Goal: Information Seeking & Learning: Learn about a topic

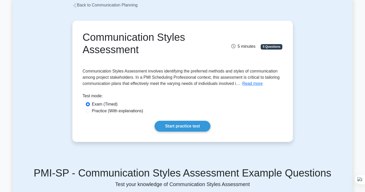
scroll to position [31, 0]
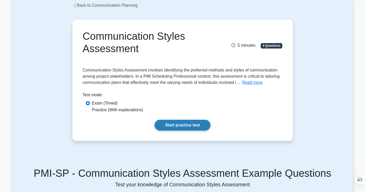
click at [188, 125] on link "Start practice test" at bounding box center [183, 124] width 56 height 11
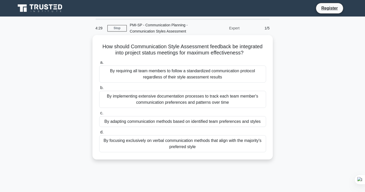
click at [176, 147] on div "By focusing exclusively on verbal communication methods that align with the maj…" at bounding box center [182, 143] width 167 height 17
click at [99, 134] on input "d. By focusing exclusively on verbal communication methods that align with the …" at bounding box center [99, 131] width 0 height 3
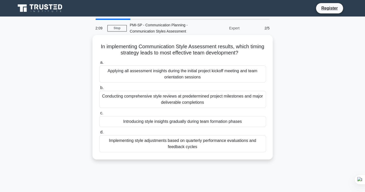
click at [203, 122] on div "Introducing style insights gradually during team formation phases" at bounding box center [182, 121] width 167 height 11
click at [99, 115] on input "c. Introducing style insights gradually during team formation phases" at bounding box center [99, 112] width 0 height 3
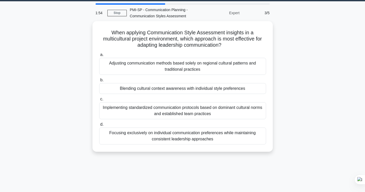
scroll to position [15, 0]
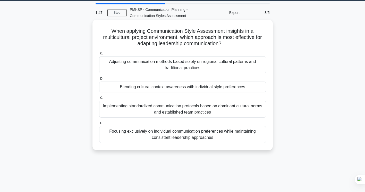
click at [206, 108] on div "Implementing standardized communication protocols based on dominant cultural no…" at bounding box center [182, 108] width 167 height 17
click at [99, 99] on input "c. Implementing standardized communication protocols based on dominant cultural…" at bounding box center [99, 97] width 0 height 3
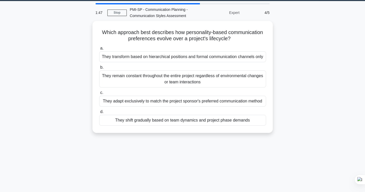
scroll to position [0, 0]
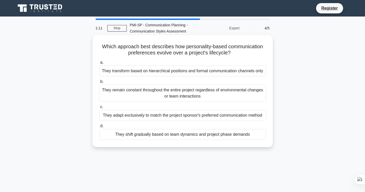
click at [204, 97] on div "They remain constant throughout the entire project regardless of environmental …" at bounding box center [182, 92] width 167 height 17
click at [99, 83] on input "b. They remain constant throughout the entire project regardless of environment…" at bounding box center [99, 81] width 0 height 3
